Goal: Task Accomplishment & Management: Complete application form

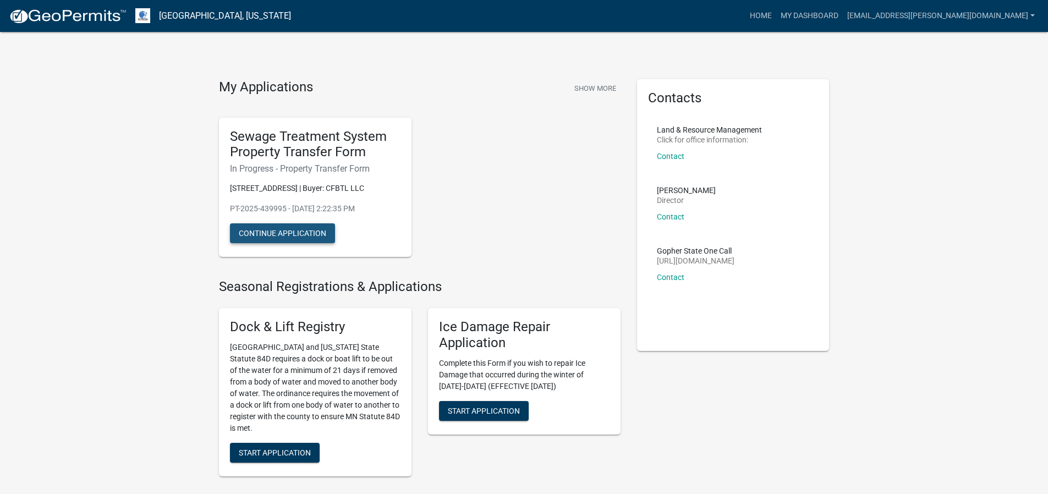
click at [297, 234] on button "Continue Application" at bounding box center [282, 233] width 105 height 20
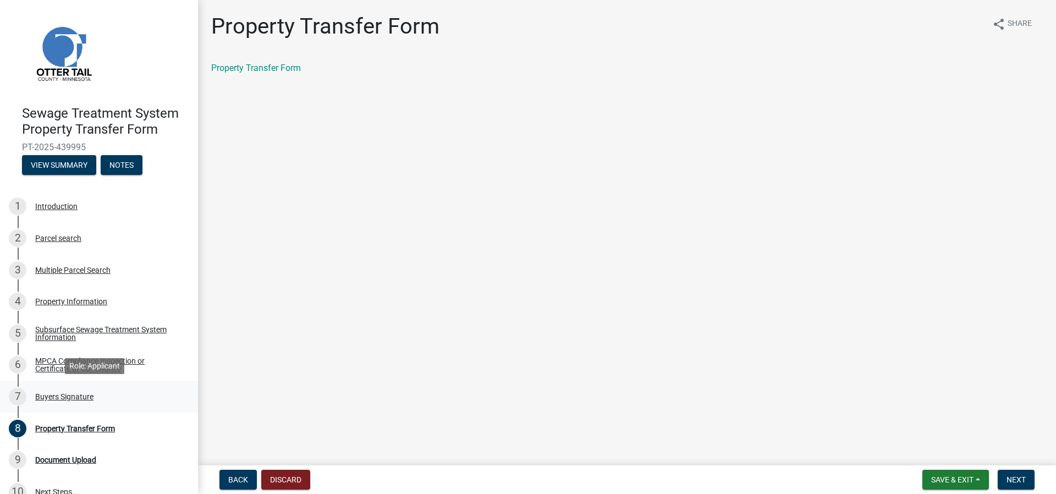
click at [48, 396] on div "Buyers Signature" at bounding box center [64, 397] width 58 height 8
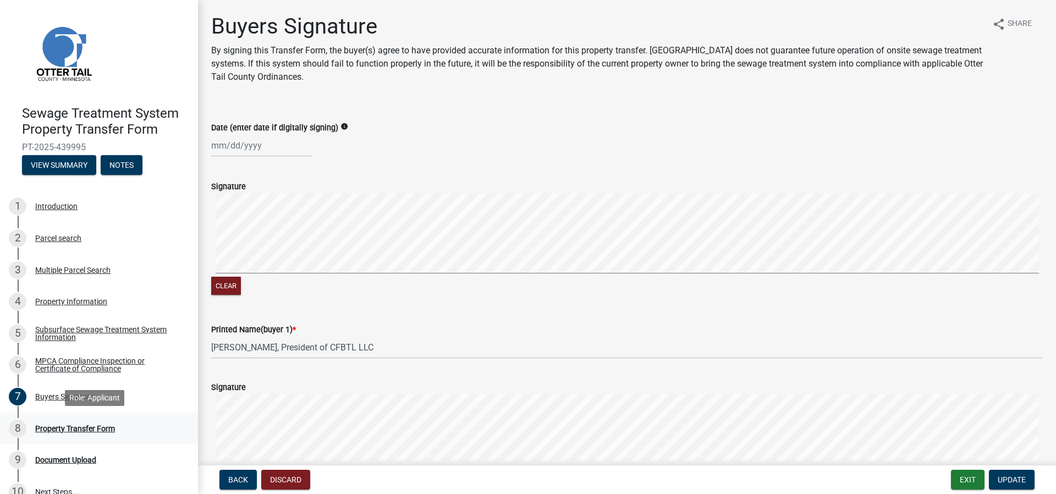
click at [52, 426] on div "Property Transfer Form" at bounding box center [75, 429] width 80 height 8
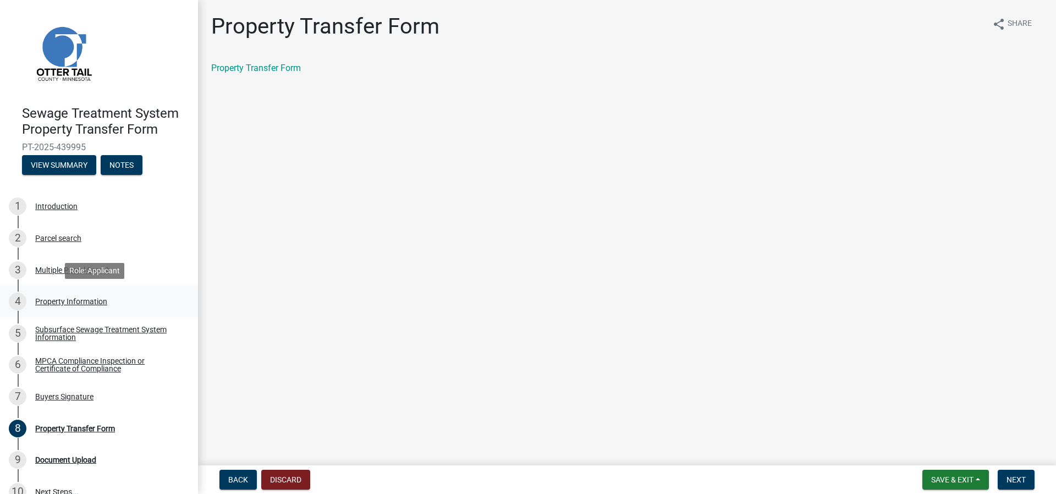
click at [64, 303] on div "Property Information" at bounding box center [71, 301] width 72 height 8
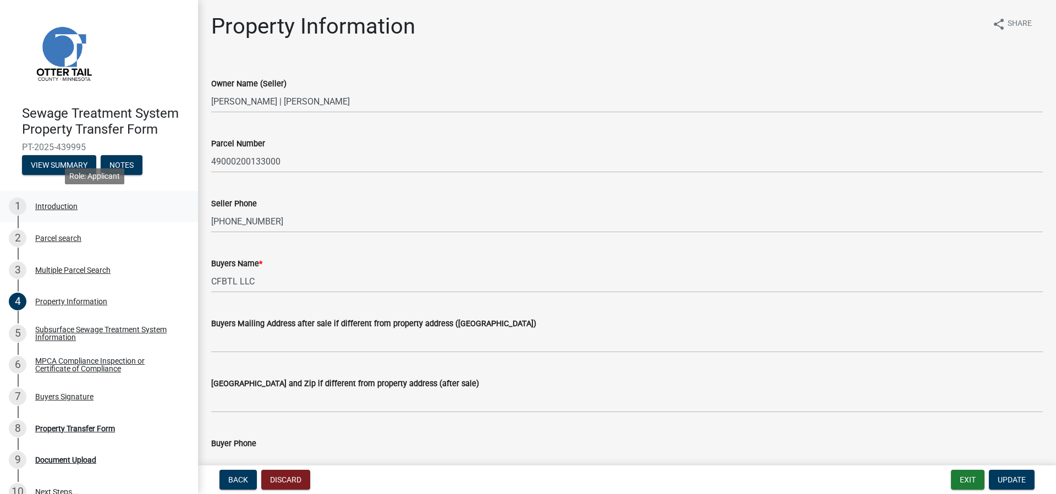
click at [38, 206] on div "Introduction" at bounding box center [56, 206] width 42 height 8
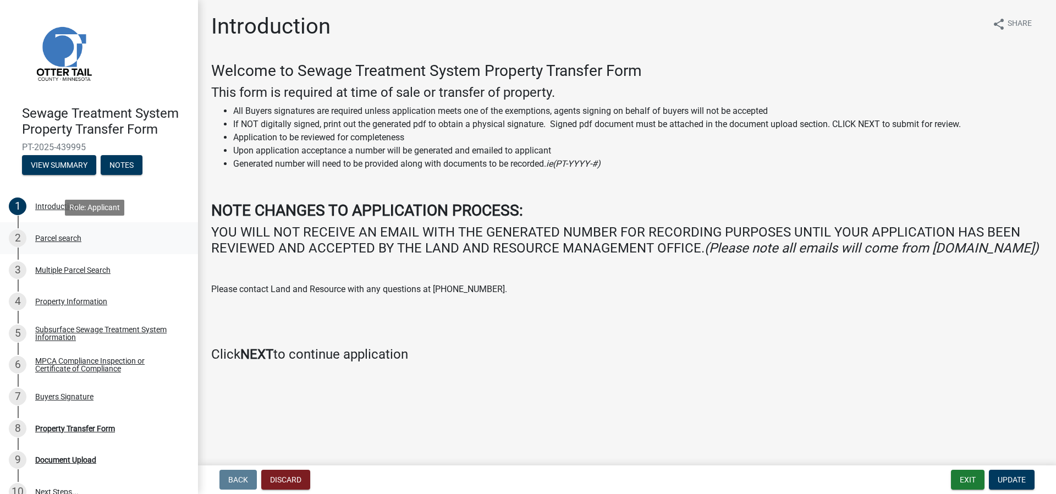
click at [45, 236] on div "Parcel search" at bounding box center [58, 238] width 46 height 8
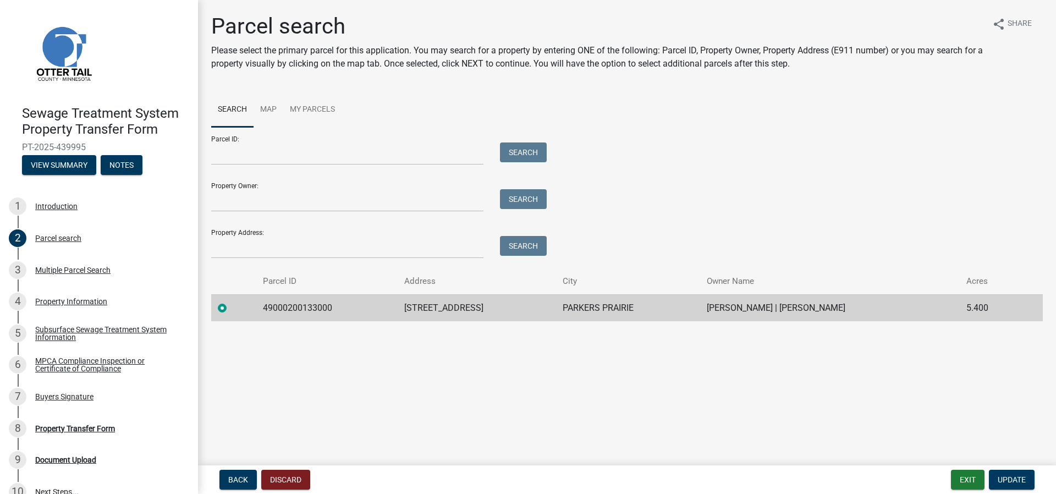
click at [282, 307] on td "49000200133000" at bounding box center [326, 307] width 141 height 27
click at [53, 301] on div "Property Information" at bounding box center [71, 301] width 72 height 8
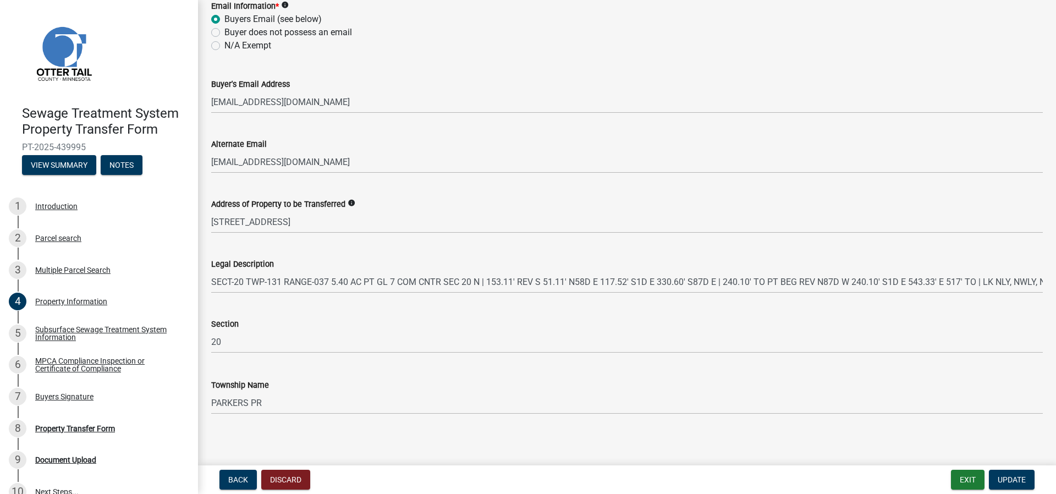
scroll to position [500, 0]
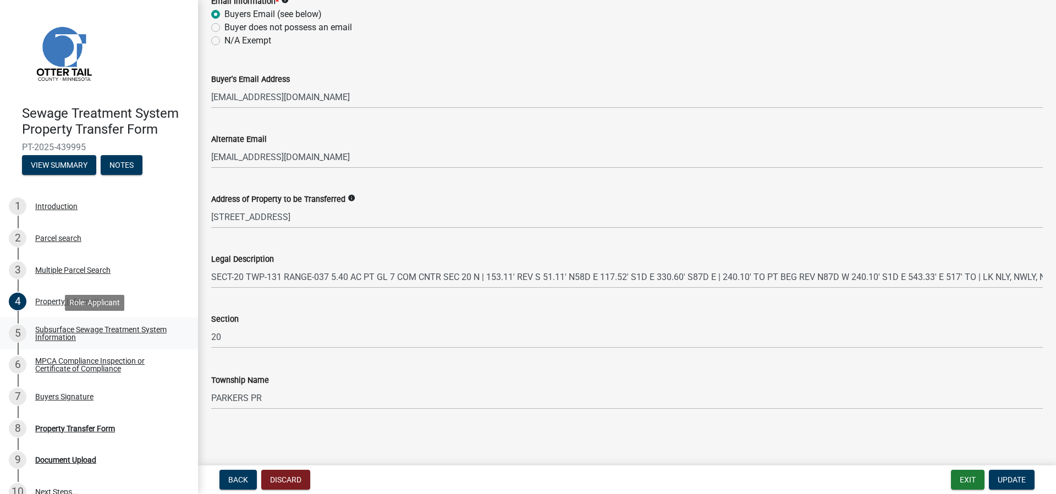
click at [48, 333] on div "Subsurface Sewage Treatment System Information" at bounding box center [107, 333] width 145 height 15
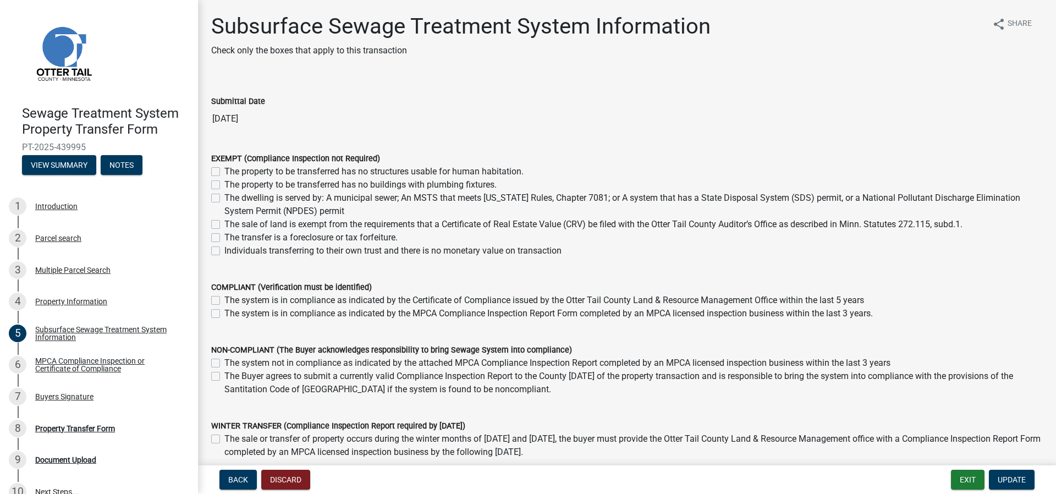
click at [224, 225] on label "The sale of land is exempt from the requirements that a Certificate of Real Est…" at bounding box center [593, 224] width 738 height 13
click at [224, 225] on input "The sale of land is exempt from the requirements that a Certificate of Real Est…" at bounding box center [227, 221] width 7 height 7
checkbox input "true"
checkbox input "false"
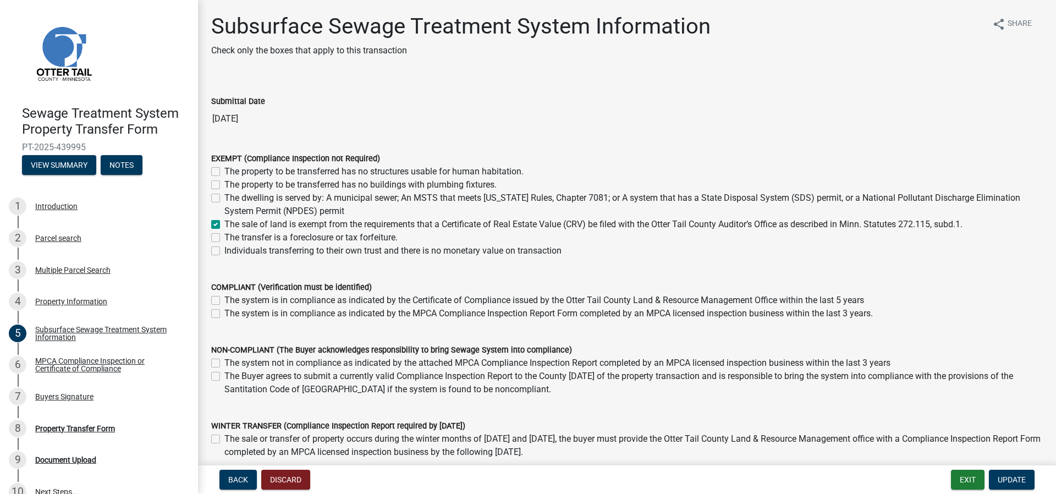
checkbox input "false"
checkbox input "true"
checkbox input "false"
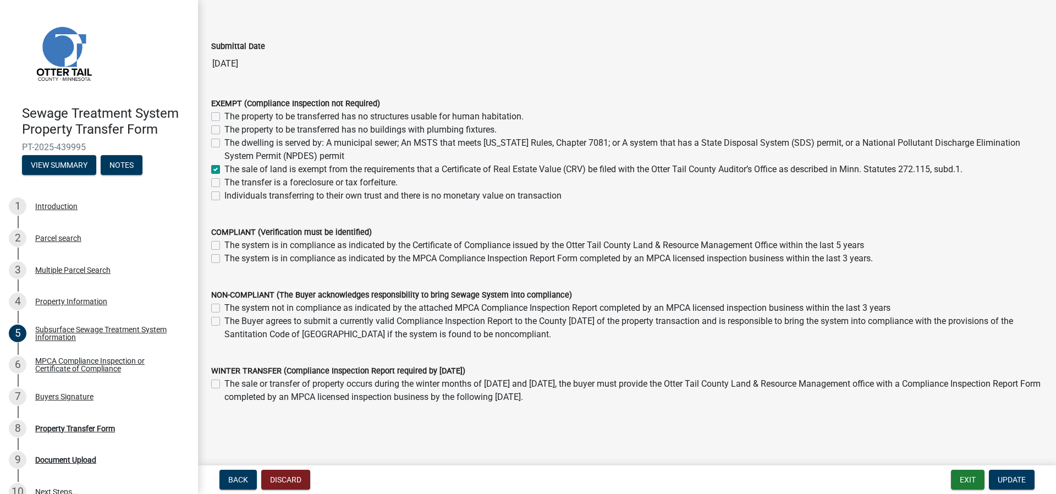
scroll to position [86, 0]
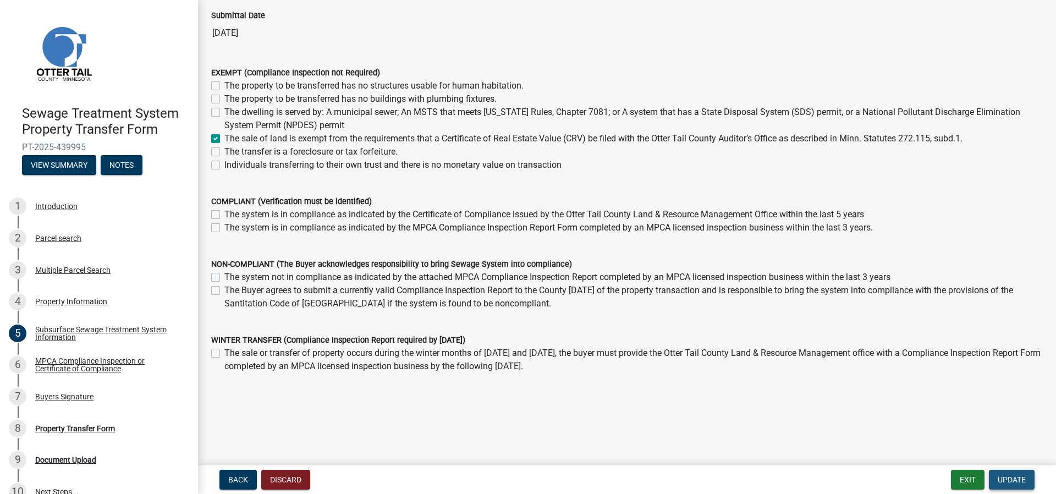
click at [1003, 475] on span "Update" at bounding box center [1012, 479] width 28 height 9
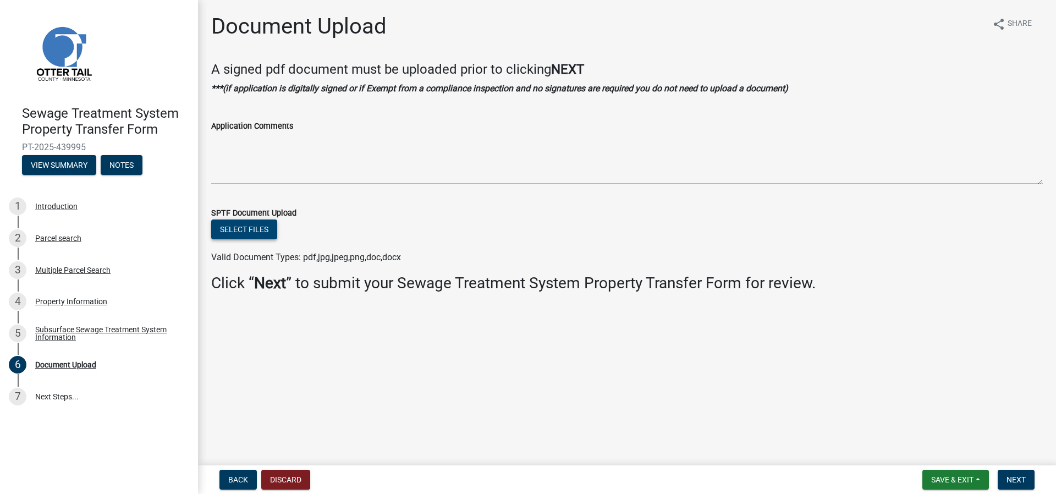
click at [250, 229] on button "Select files" at bounding box center [244, 229] width 66 height 20
click at [255, 225] on button "Select files" at bounding box center [244, 229] width 66 height 20
click at [241, 234] on button "Select files" at bounding box center [244, 229] width 66 height 20
click at [246, 225] on button "Select files" at bounding box center [244, 229] width 66 height 20
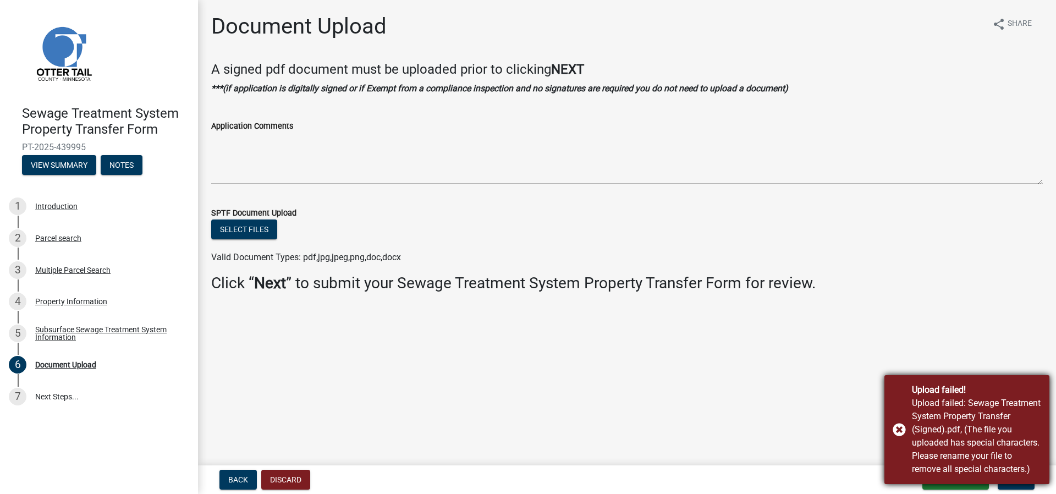
click at [900, 428] on div "Upload failed! Upload failed: Sewage Treatment System Property Transfer (Signed…" at bounding box center [966, 429] width 165 height 109
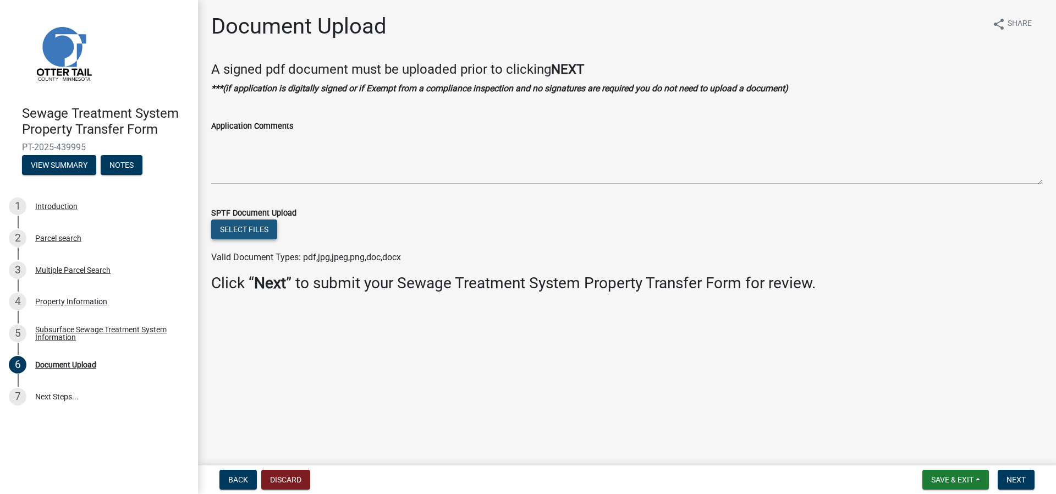
click at [247, 231] on button "Select files" at bounding box center [244, 229] width 66 height 20
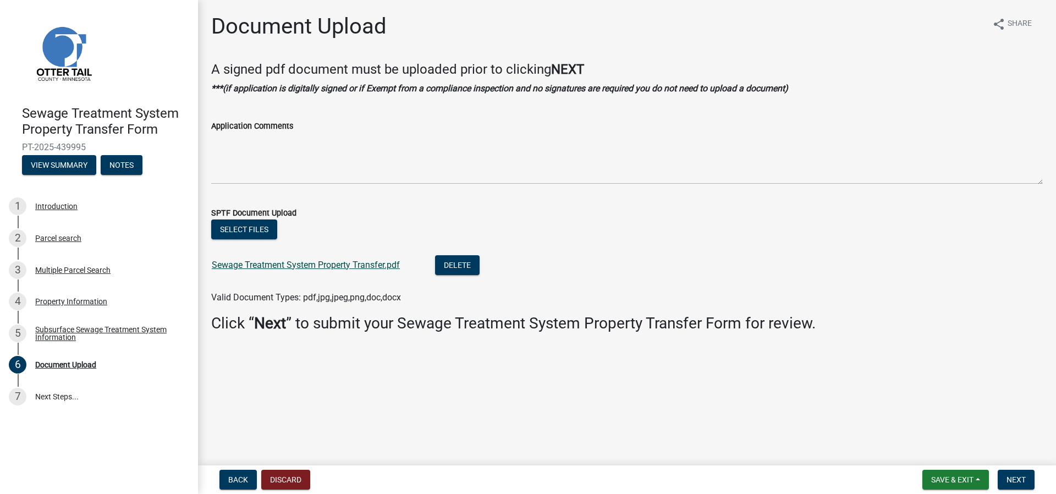
click at [332, 263] on link "Sewage Treatment System Property Transfer.pdf" at bounding box center [306, 265] width 188 height 10
click at [1017, 480] on span "Next" at bounding box center [1015, 479] width 19 height 9
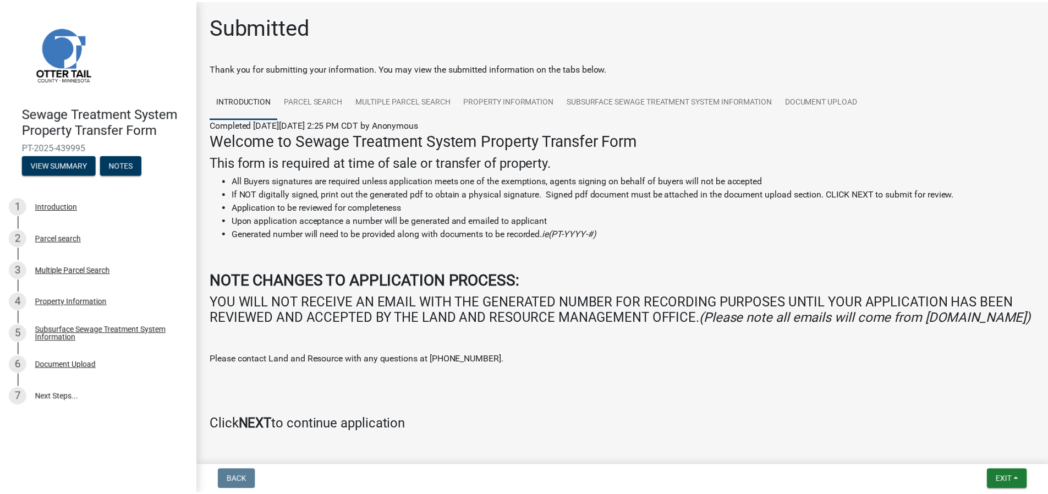
scroll to position [52, 0]
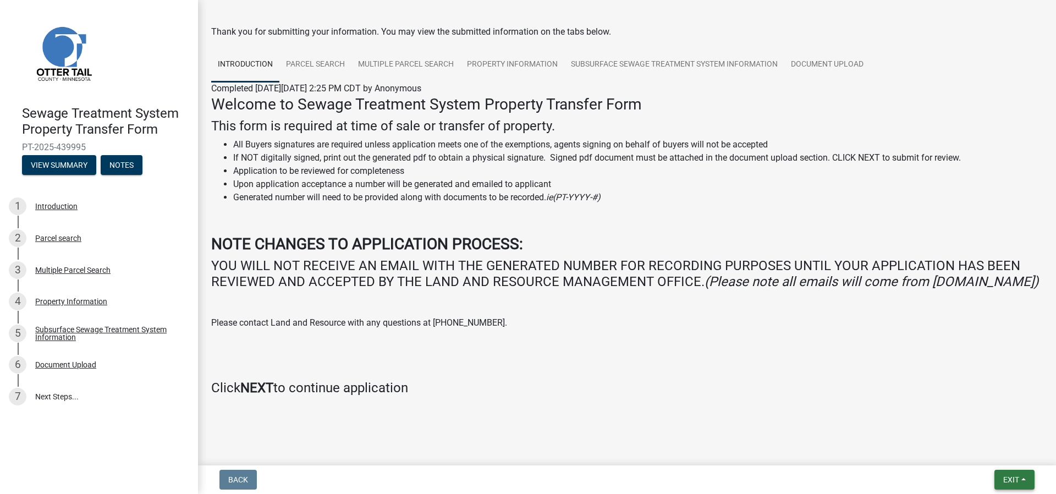
click at [1015, 476] on span "Exit" at bounding box center [1011, 479] width 16 height 9
click at [975, 453] on button "Save & Exit" at bounding box center [990, 451] width 88 height 26
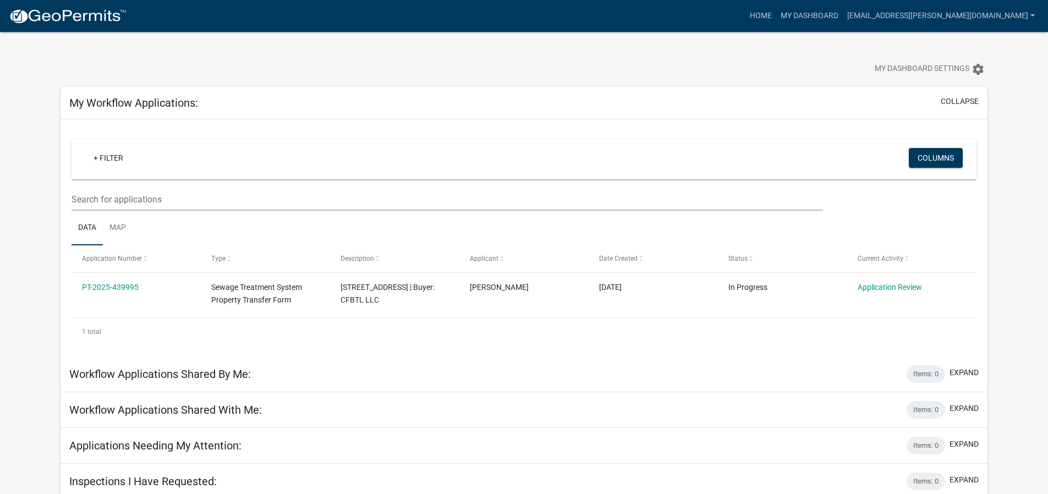
click at [923, 221] on ul "Data Map" at bounding box center [523, 228] width 905 height 35
click at [933, 159] on button "Columns" at bounding box center [935, 158] width 54 height 20
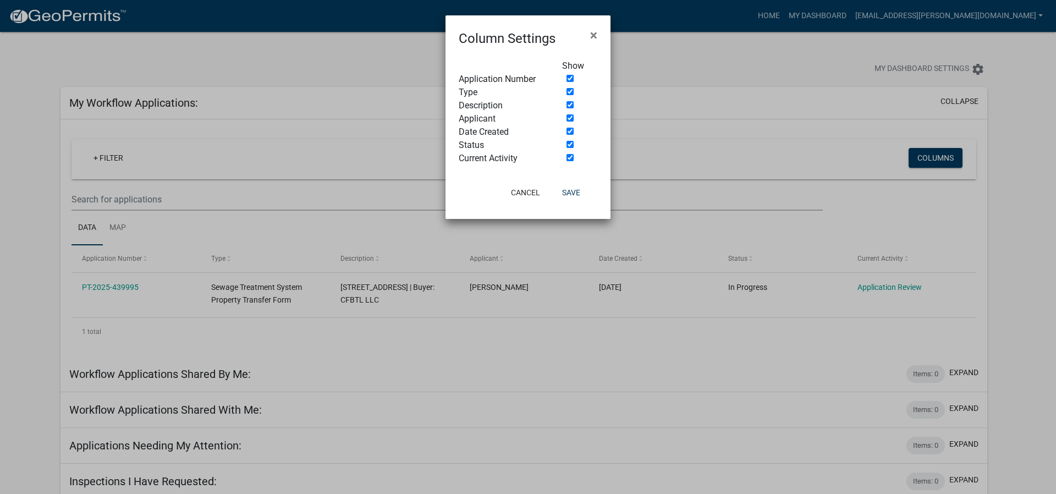
click at [930, 227] on ngb-modal-window "Column Settings × Show Application Number Type Description Applicant Date Creat…" at bounding box center [528, 247] width 1056 height 494
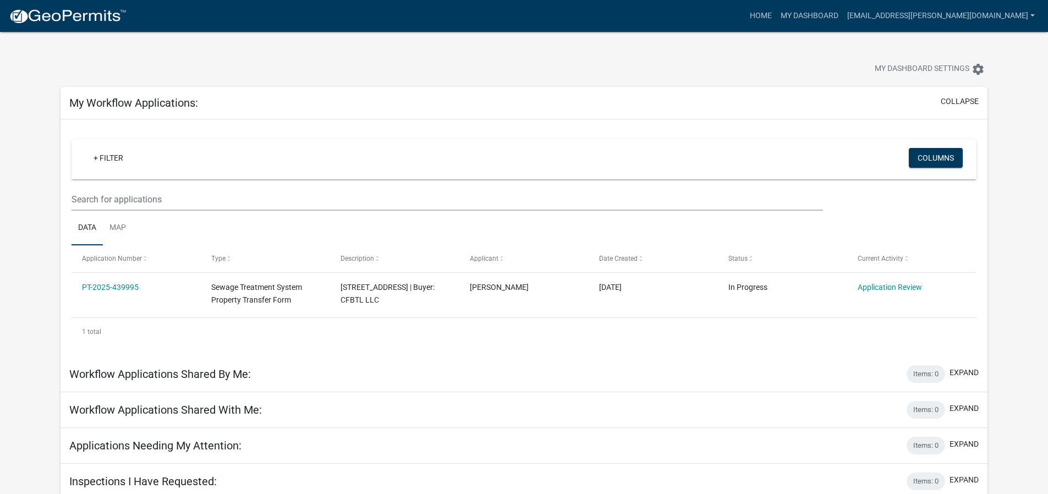
click at [976, 230] on div "+ Filter Columns Data Map Application Number Type Description Applicant Date Cr…" at bounding box center [523, 237] width 927 height 236
